Goal: Navigation & Orientation: Find specific page/section

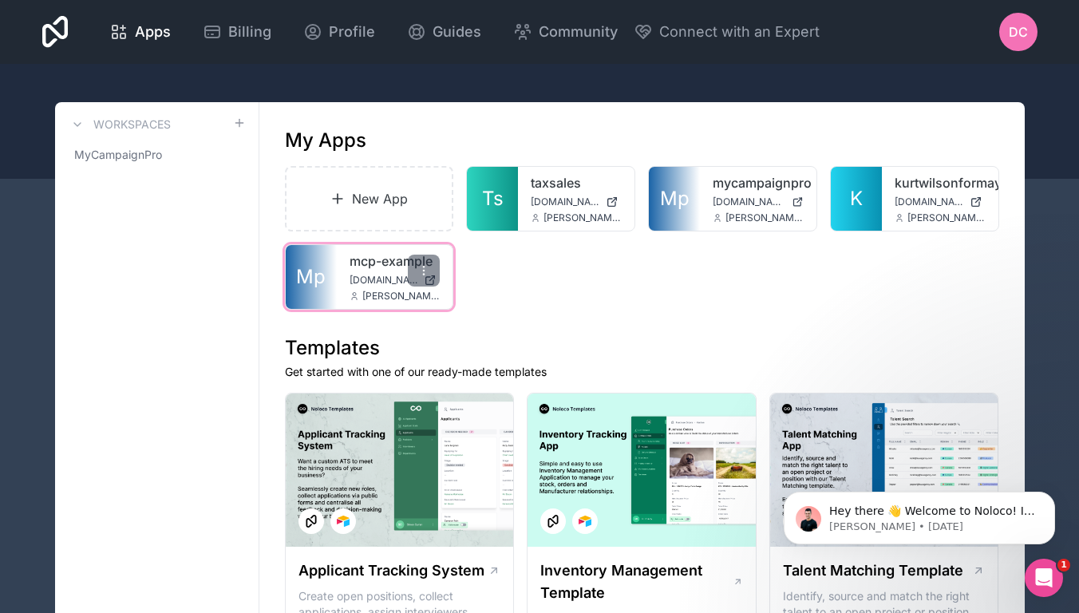
click at [368, 277] on span "[DOMAIN_NAME]" at bounding box center [384, 280] width 69 height 13
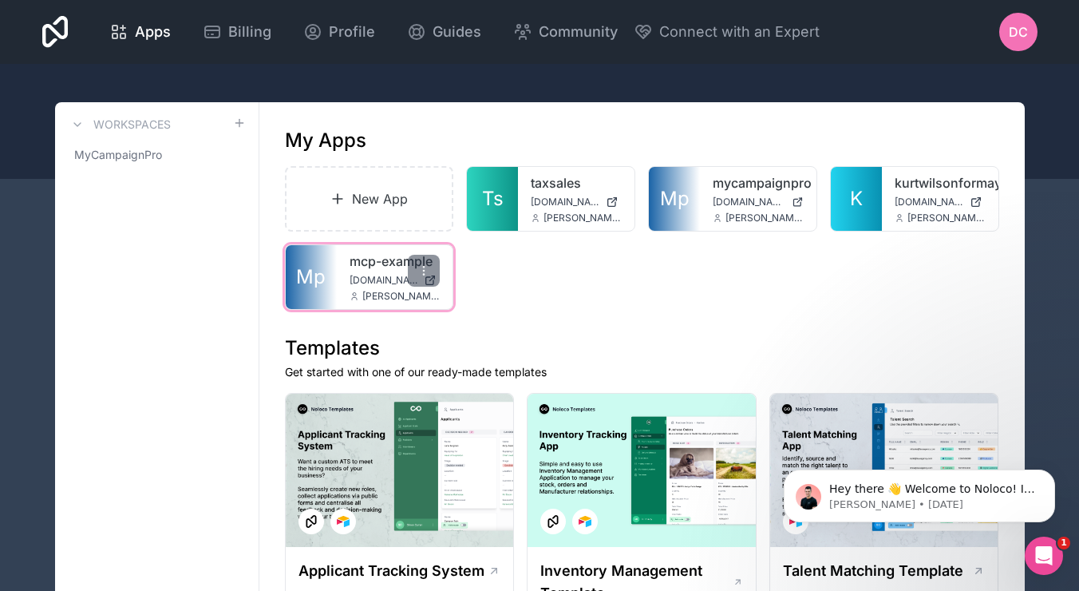
click at [356, 278] on span "[DOMAIN_NAME]" at bounding box center [384, 280] width 69 height 13
click at [421, 3] on div "Apps Billing Profile Guides Community Connect with an Expert DC Billing Profile…" at bounding box center [540, 32] width 1021 height 64
click at [396, 1] on div "Apps Billing Profile Guides Community Connect with an Expert DC Billing Profile…" at bounding box center [540, 32] width 1021 height 64
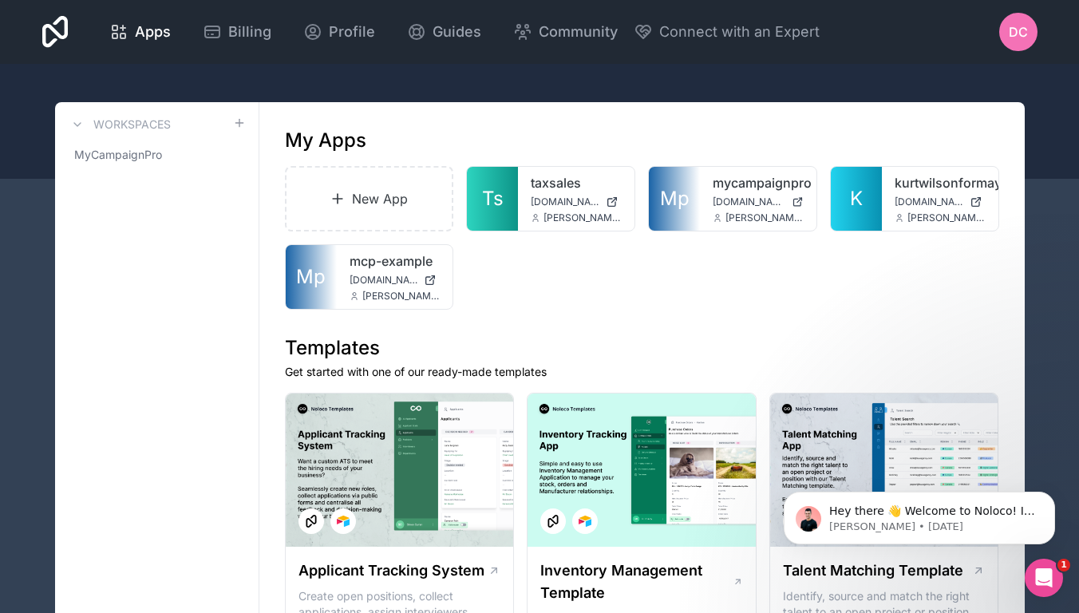
click at [432, 275] on div at bounding box center [424, 271] width 32 height 32
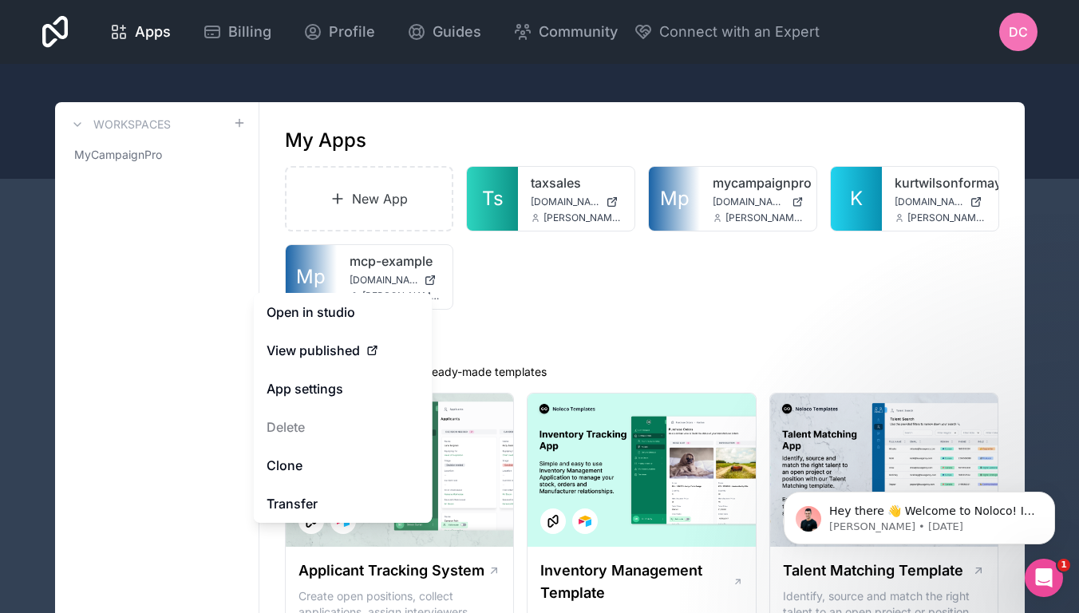
click at [595, 251] on div "New App Ts taxsales [DOMAIN_NAME] [PERSON_NAME][EMAIL_ADDRESS][DOMAIN_NAME] Mp …" at bounding box center [642, 238] width 714 height 144
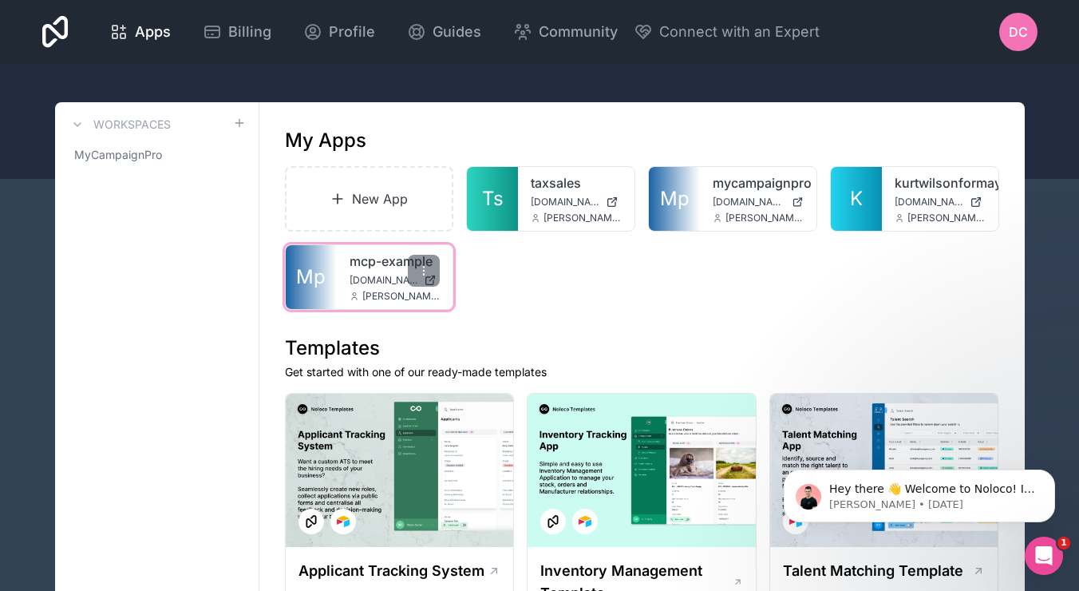
click at [324, 263] on link "Mp" at bounding box center [311, 277] width 51 height 64
